Goal: Task Accomplishment & Management: Use online tool/utility

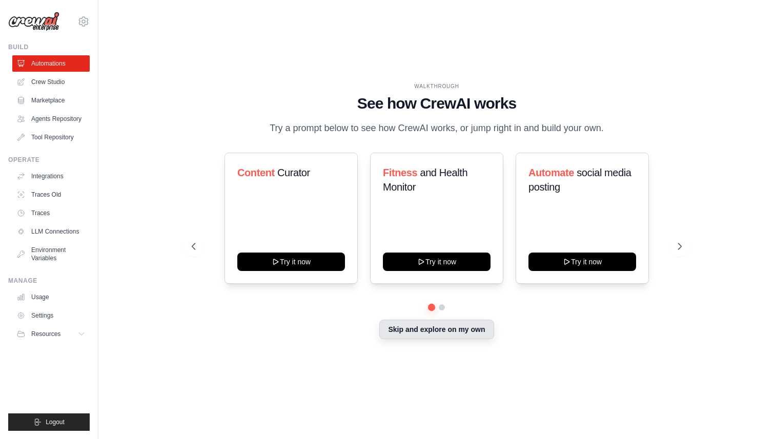
click at [433, 330] on button "Skip and explore on my own" at bounding box center [436, 329] width 114 height 19
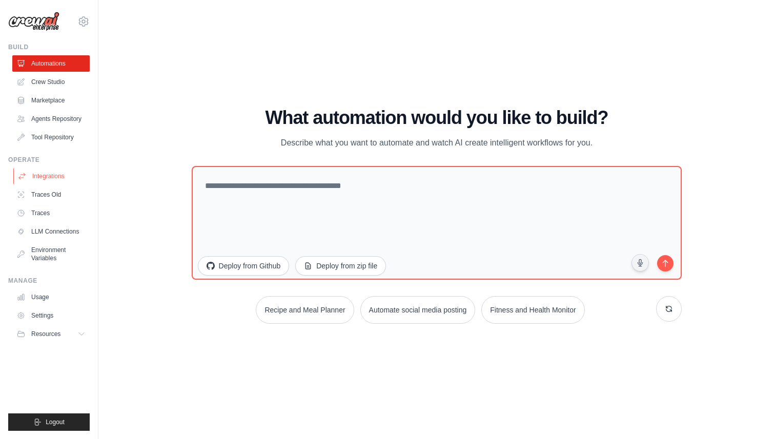
click at [53, 174] on link "Integrations" at bounding box center [51, 176] width 77 height 16
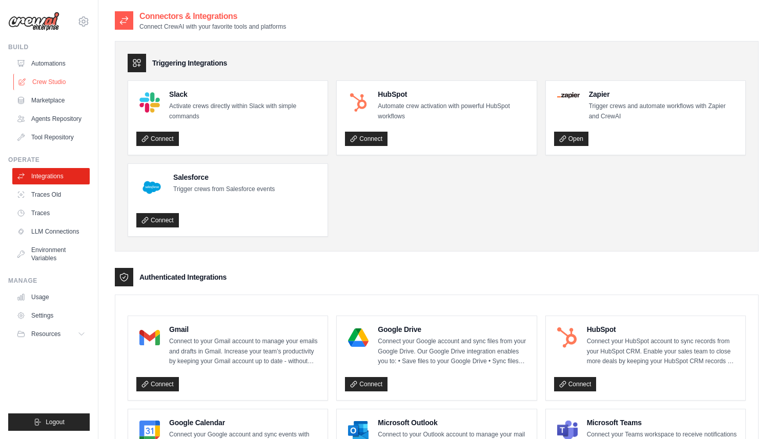
click at [47, 76] on link "Crew Studio" at bounding box center [51, 82] width 77 height 16
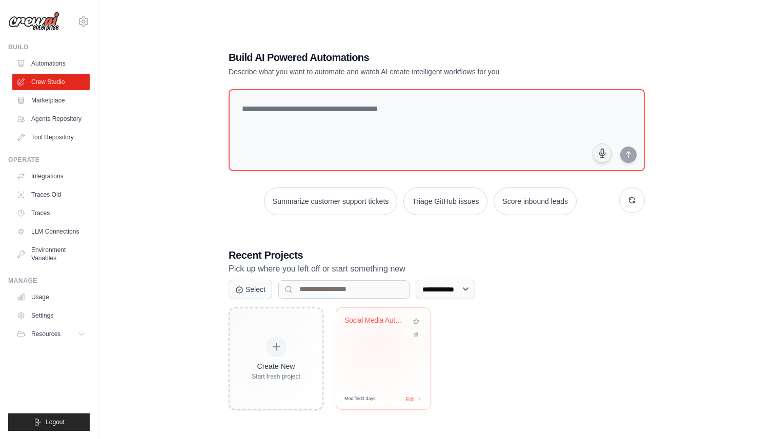
click at [376, 342] on div "Social Media Automation & Analytics" at bounding box center [383, 348] width 94 height 81
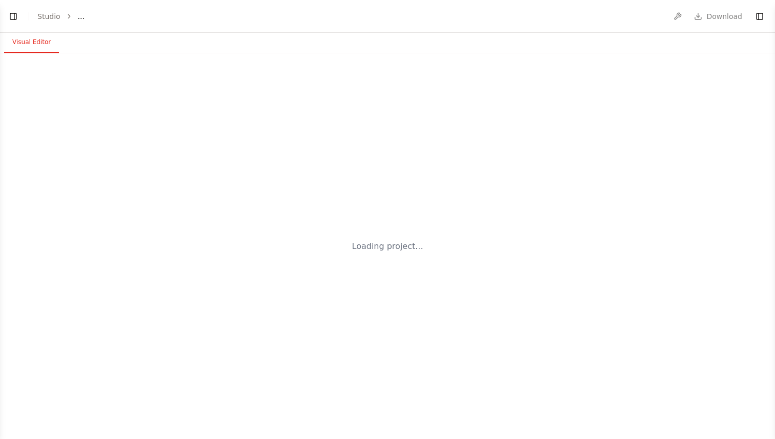
select select "****"
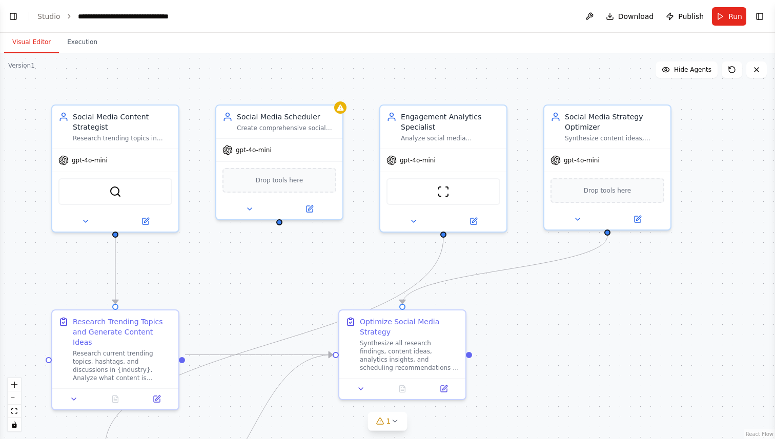
scroll to position [822, 0]
click at [144, 218] on icon at bounding box center [146, 219] width 6 height 6
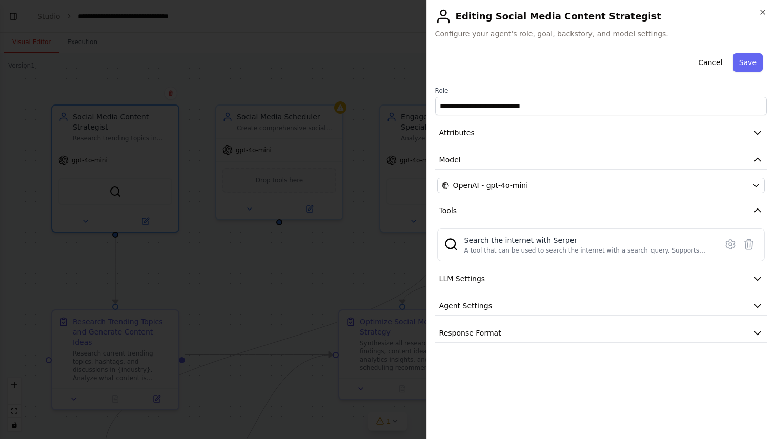
click at [765, 17] on h2 "Editing Social Media Content Strategist" at bounding box center [601, 16] width 332 height 16
click at [764, 14] on icon "button" at bounding box center [763, 12] width 4 height 4
